Goal: Find specific page/section: Find specific page/section

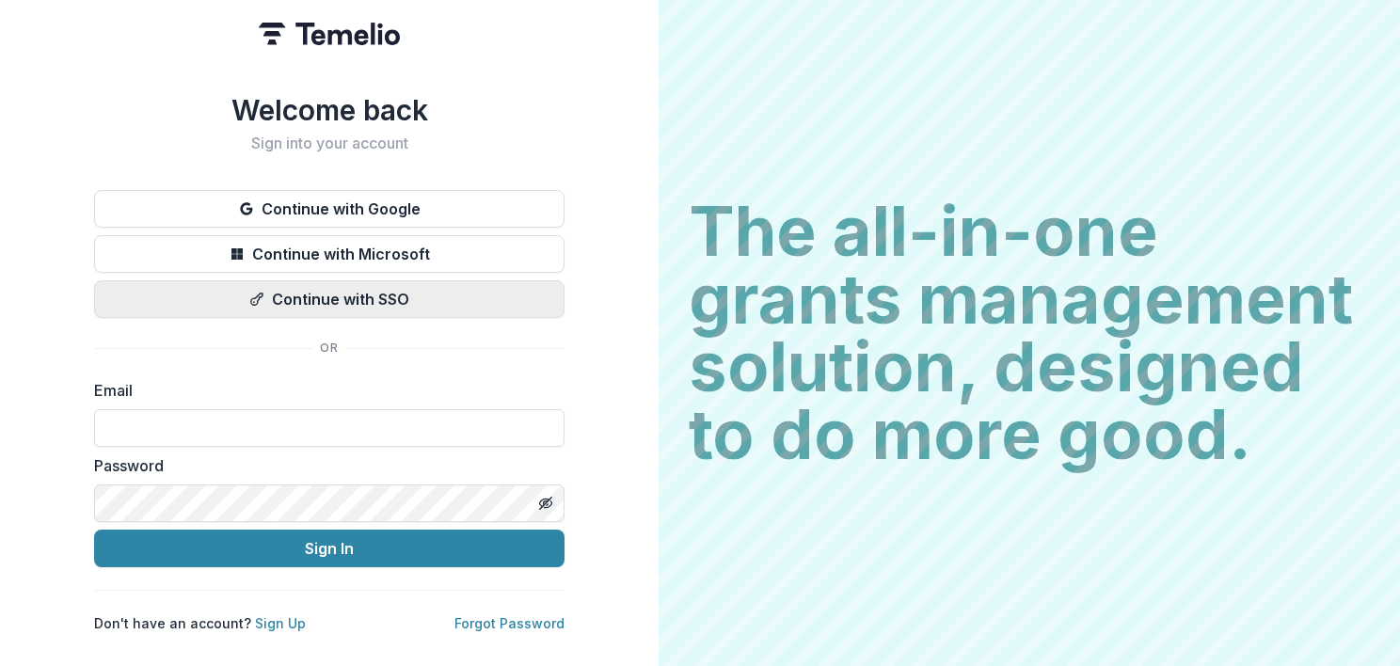
click at [388, 281] on button "Continue with SSO" at bounding box center [329, 299] width 470 height 38
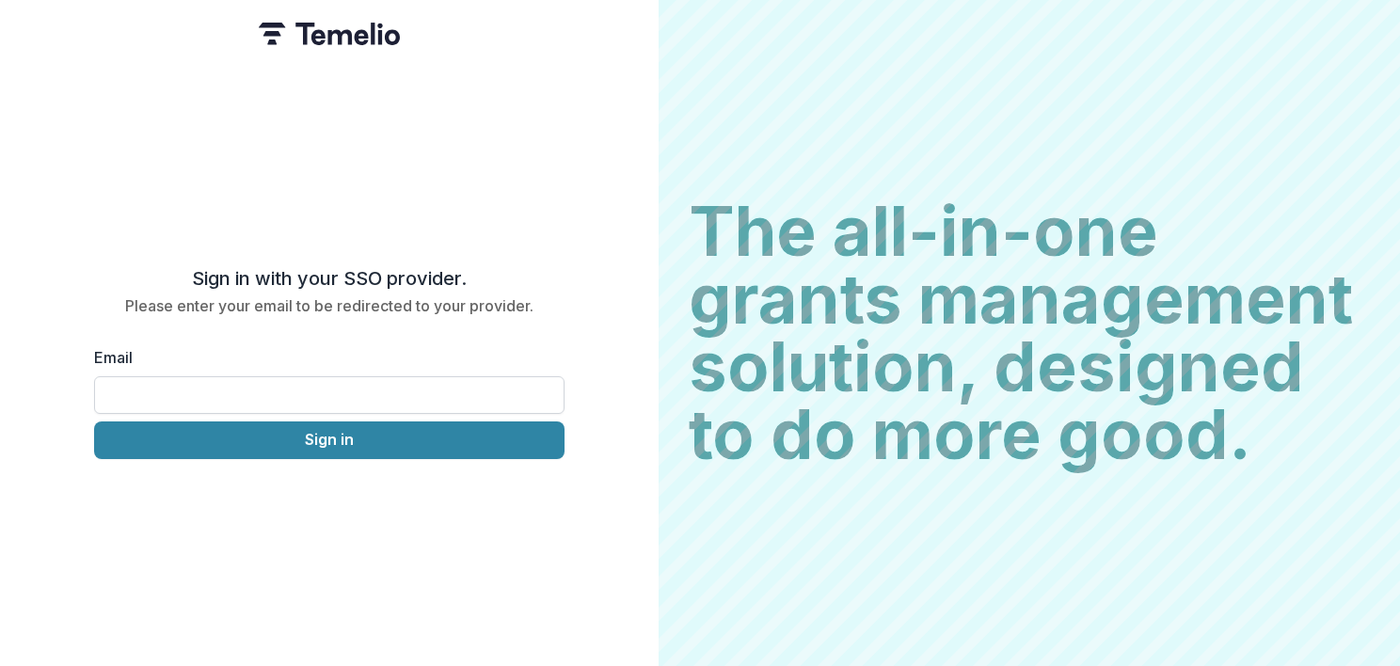
click at [299, 383] on input "Email" at bounding box center [329, 395] width 470 height 38
type input "**********"
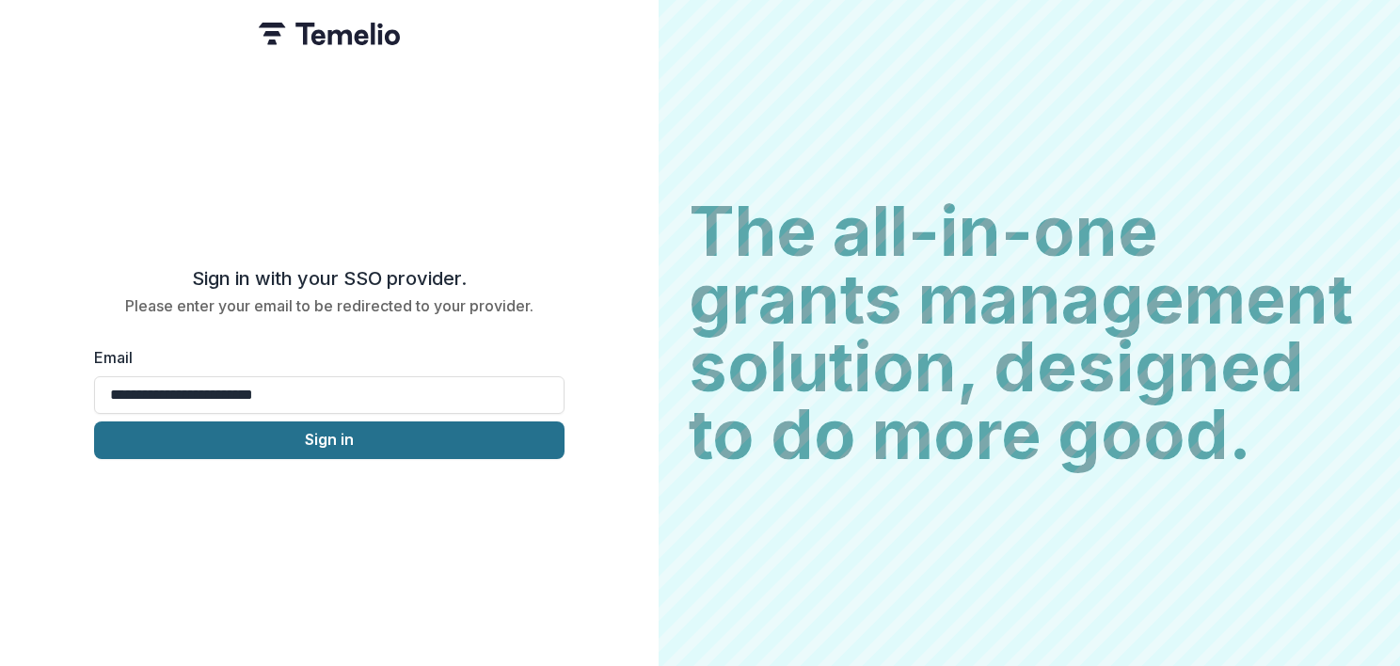
click at [293, 430] on button "Sign in" at bounding box center [329, 440] width 470 height 38
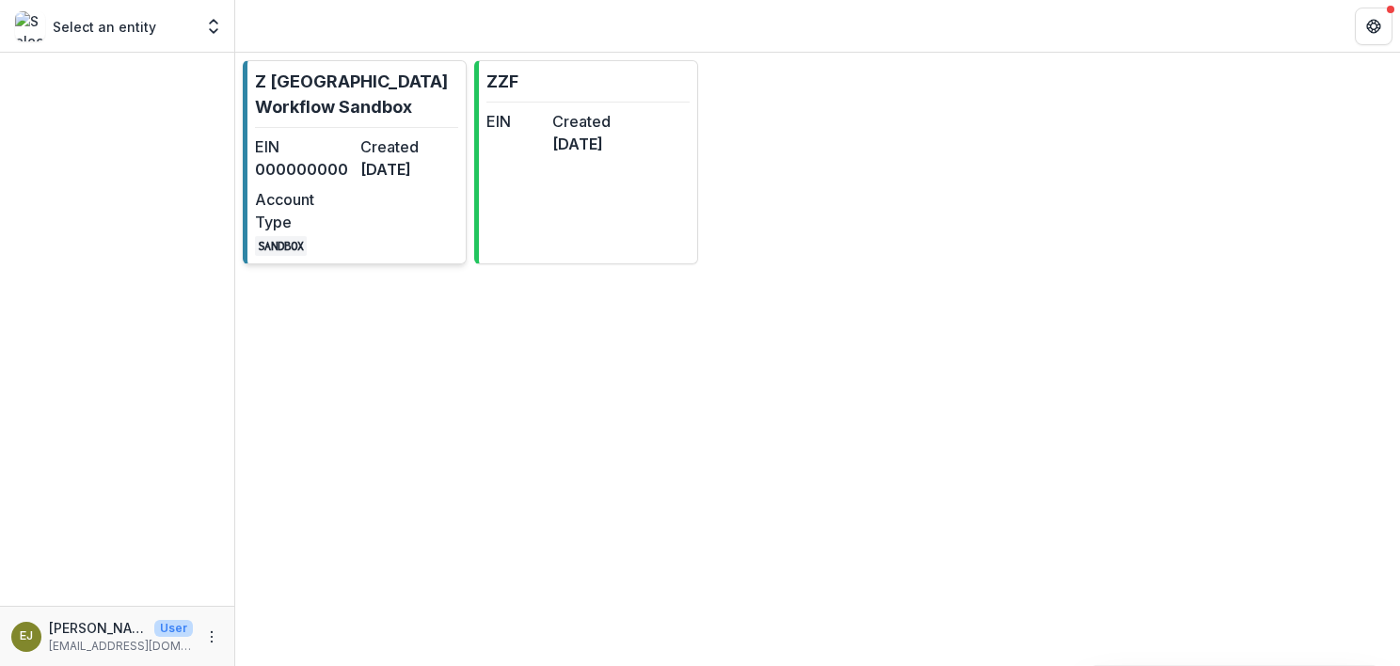
click at [411, 179] on dd "3 months ago" at bounding box center [409, 169] width 98 height 23
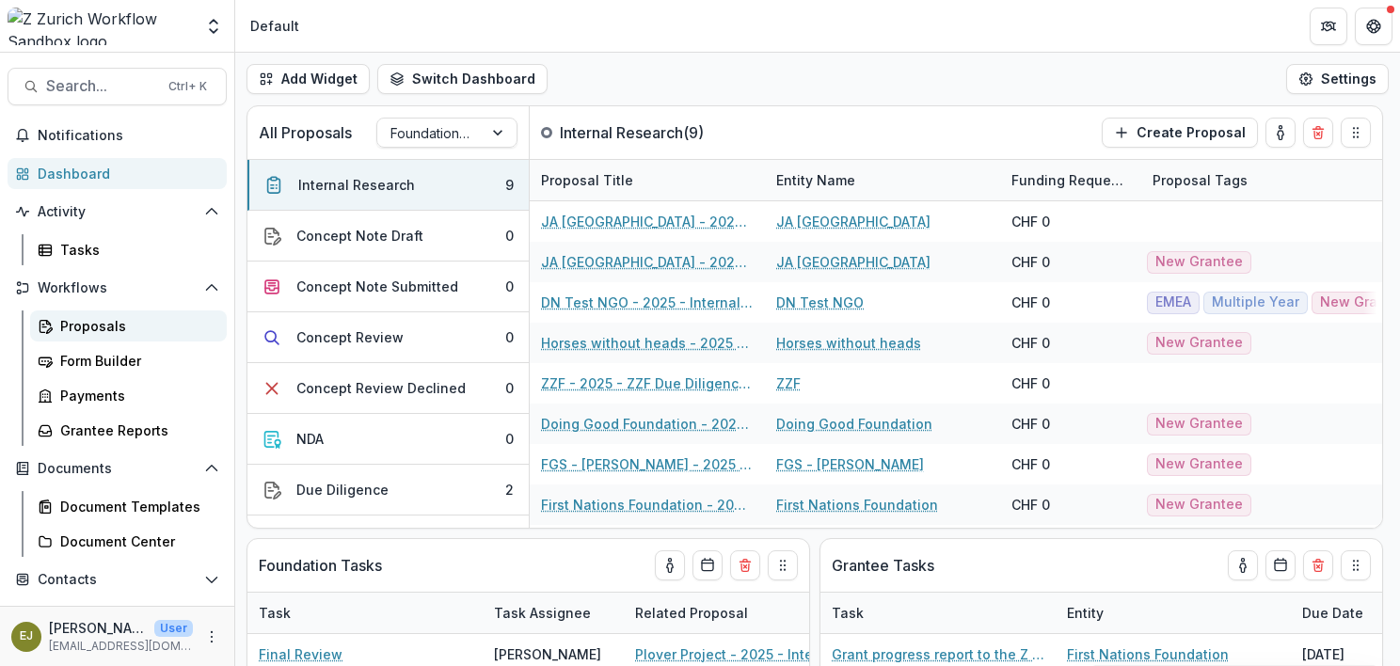
click at [71, 327] on div "Proposals" at bounding box center [135, 326] width 151 height 20
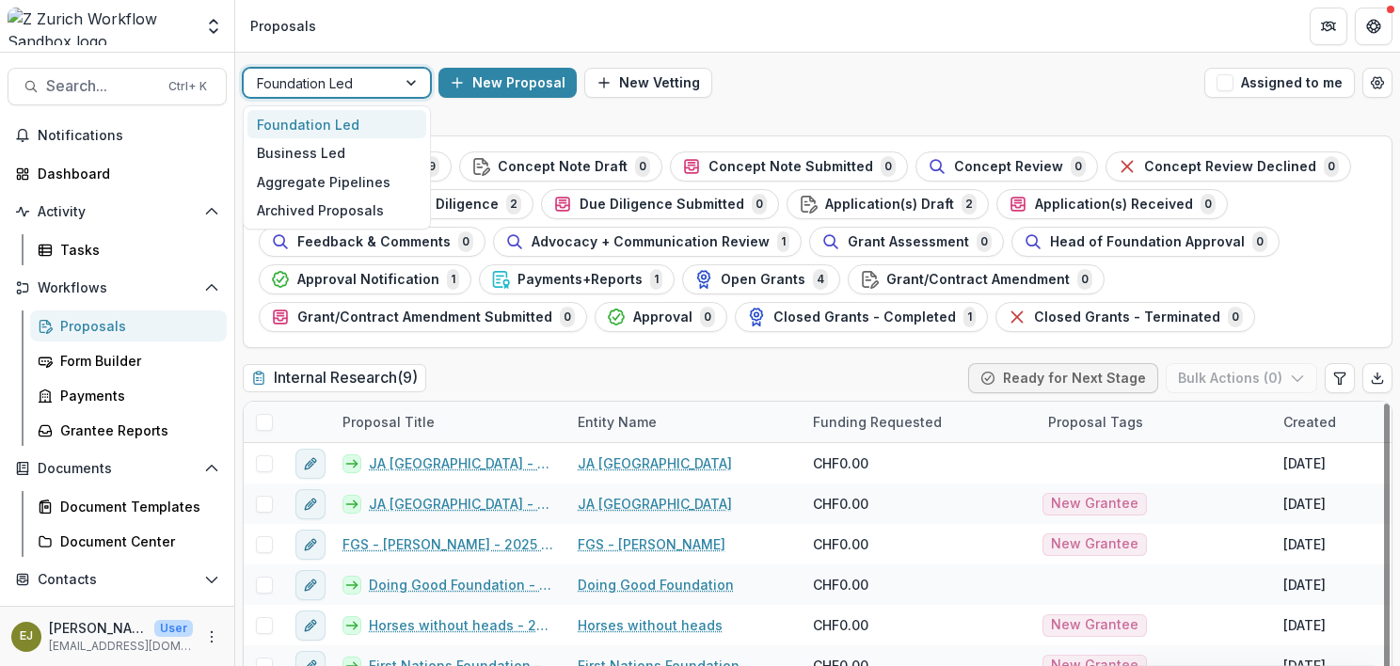
click at [391, 75] on div "Foundation Led" at bounding box center [320, 83] width 152 height 27
click at [339, 149] on div "Business Led" at bounding box center [336, 152] width 179 height 29
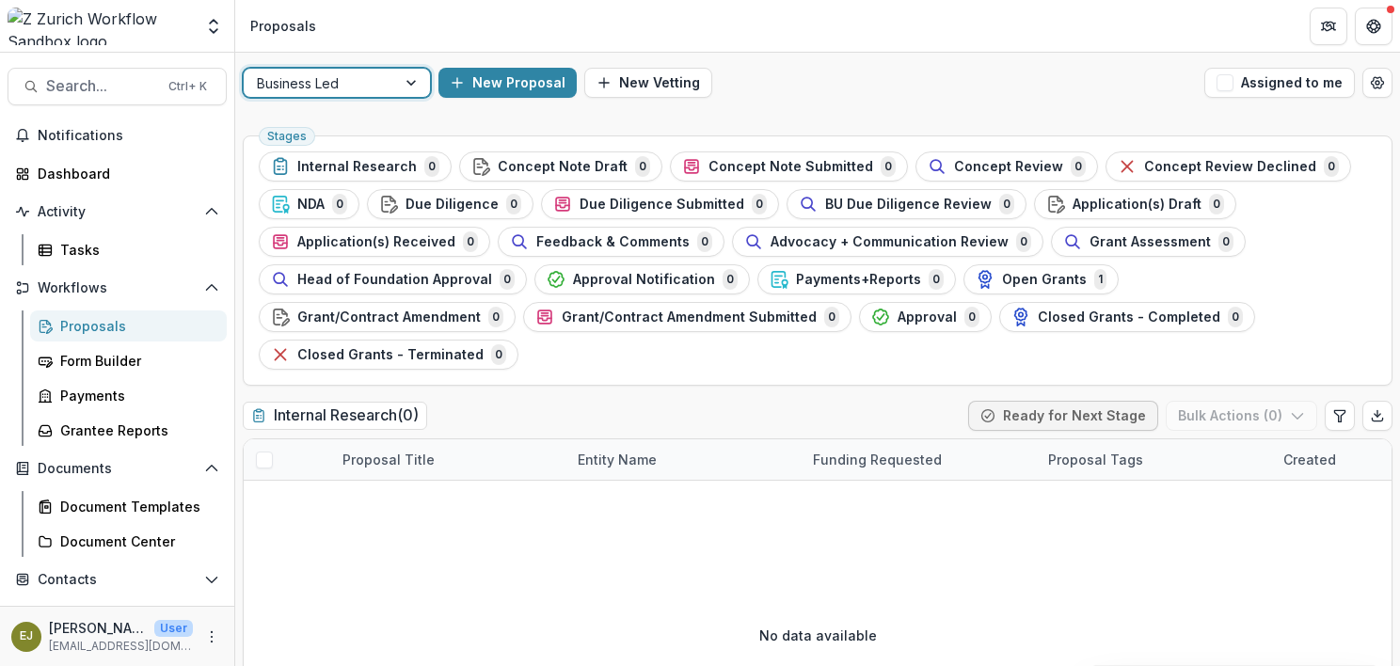
click at [342, 77] on div at bounding box center [320, 83] width 126 height 24
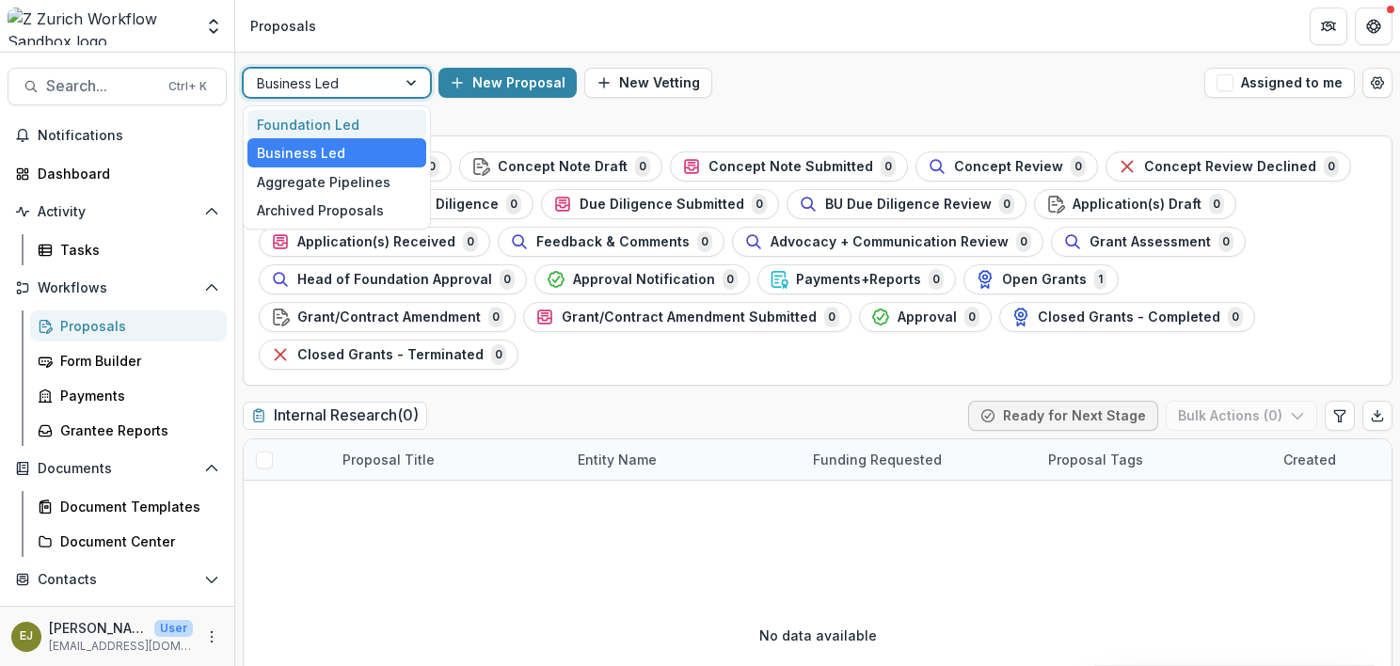
click at [339, 119] on div "Foundation Led" at bounding box center [336, 124] width 179 height 29
